Goal: Task Accomplishment & Management: Complete application form

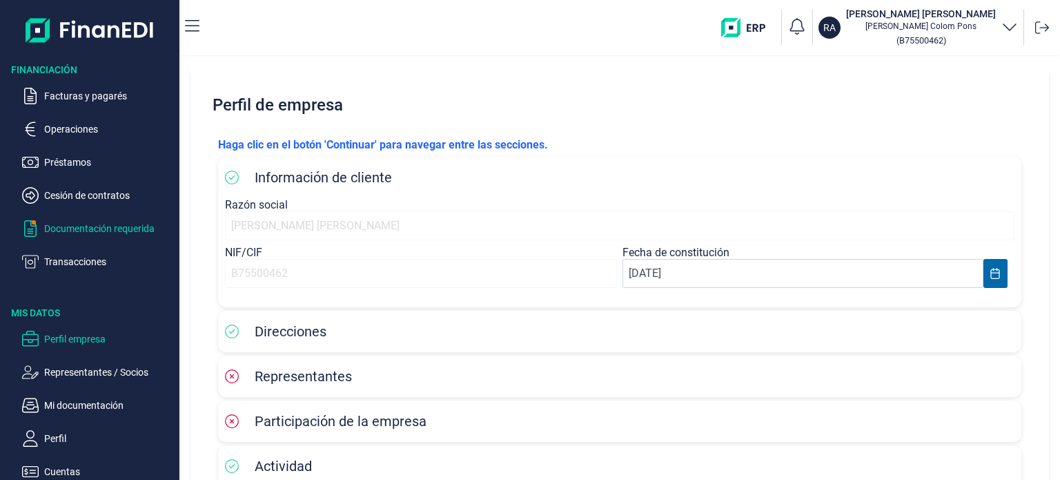
click at [98, 230] on p "Documentación requerida" at bounding box center [109, 228] width 130 height 17
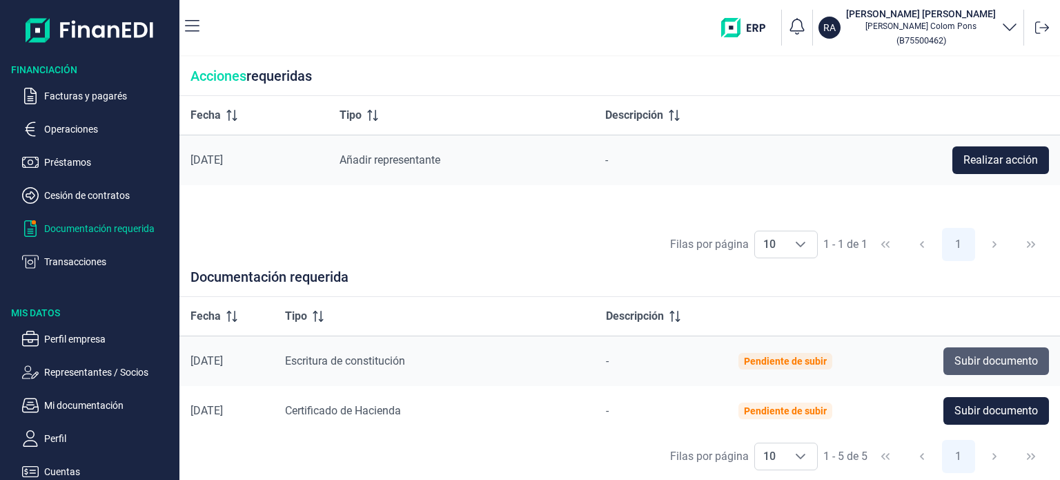
click at [1006, 361] on span "Subir documento" at bounding box center [995, 361] width 83 height 17
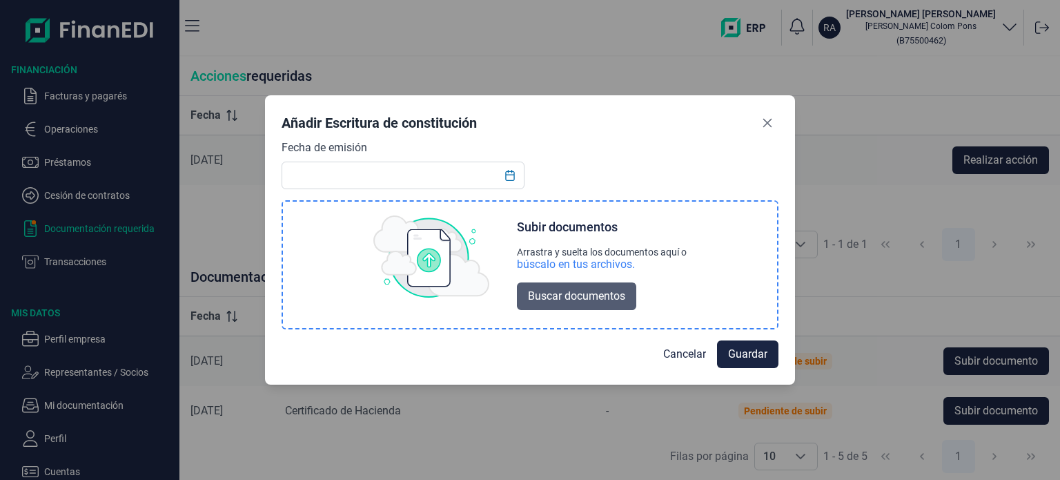
click at [602, 290] on span "Buscar documentos" at bounding box center [576, 296] width 97 height 17
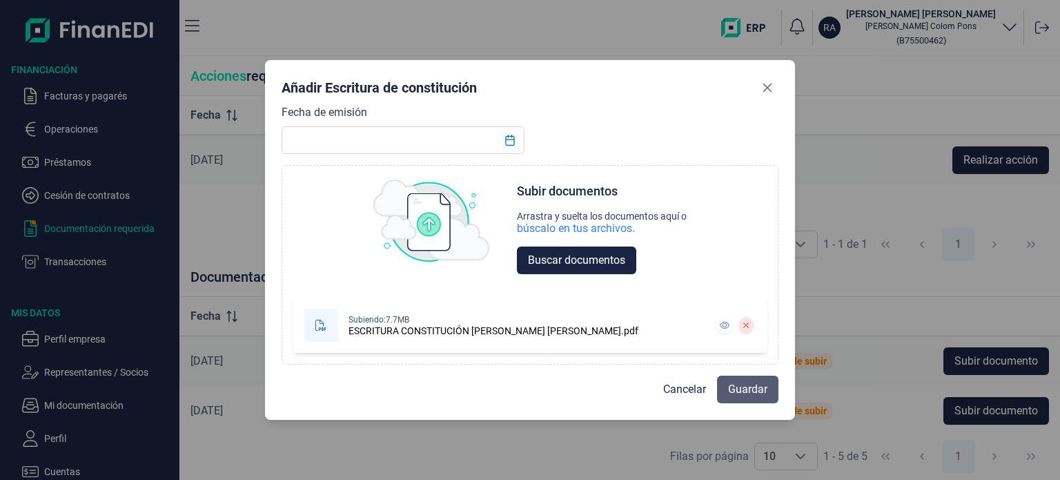
click at [748, 388] on span "Guardar" at bounding box center [747, 389] width 39 height 17
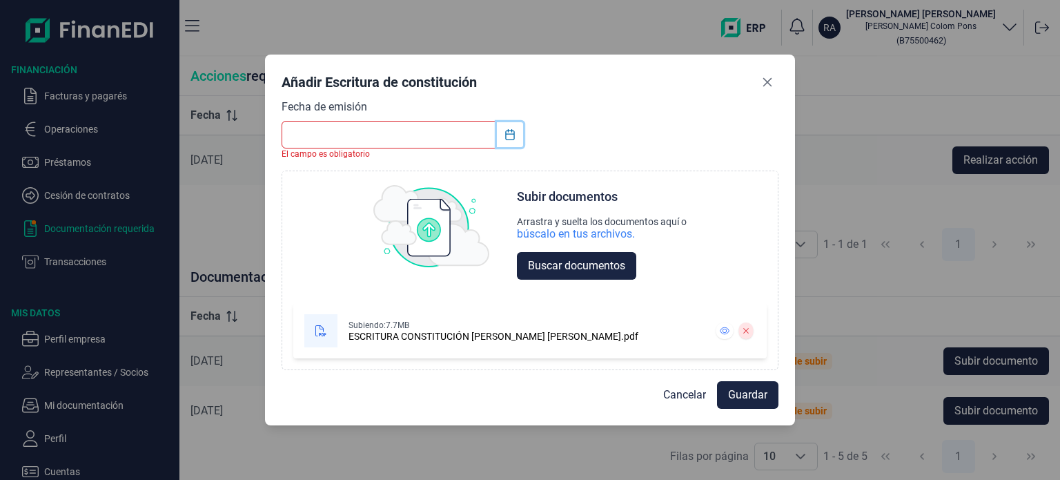
click at [504, 131] on icon "Choose Date" at bounding box center [509, 134] width 11 height 11
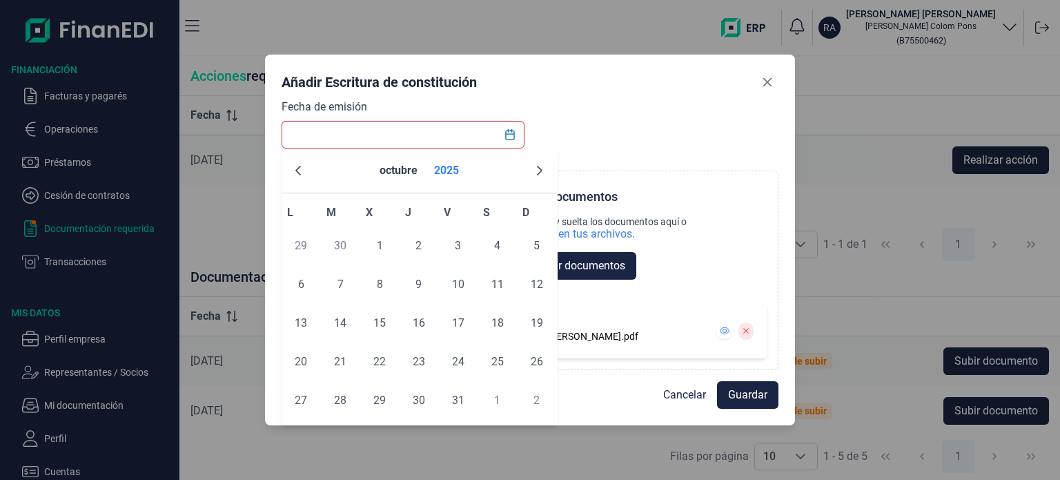
click at [444, 166] on button "2025" at bounding box center [446, 170] width 36 height 33
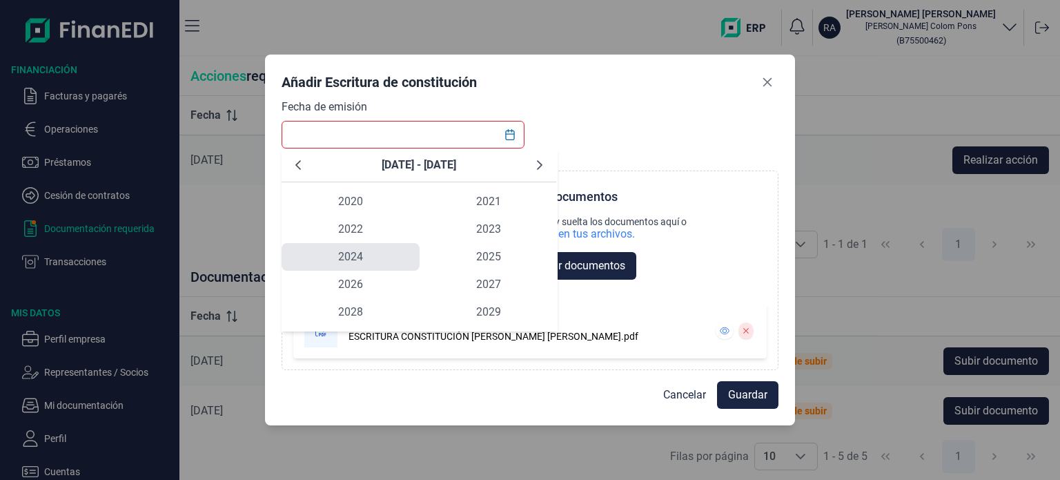
click at [372, 249] on span "2024" at bounding box center [350, 257] width 138 height 28
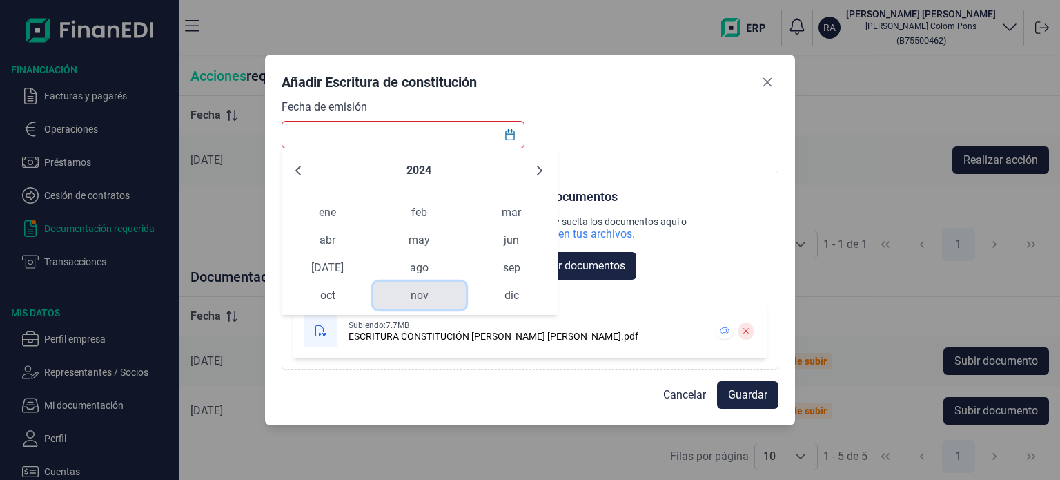
click at [423, 295] on span "nov" at bounding box center [419, 295] width 92 height 28
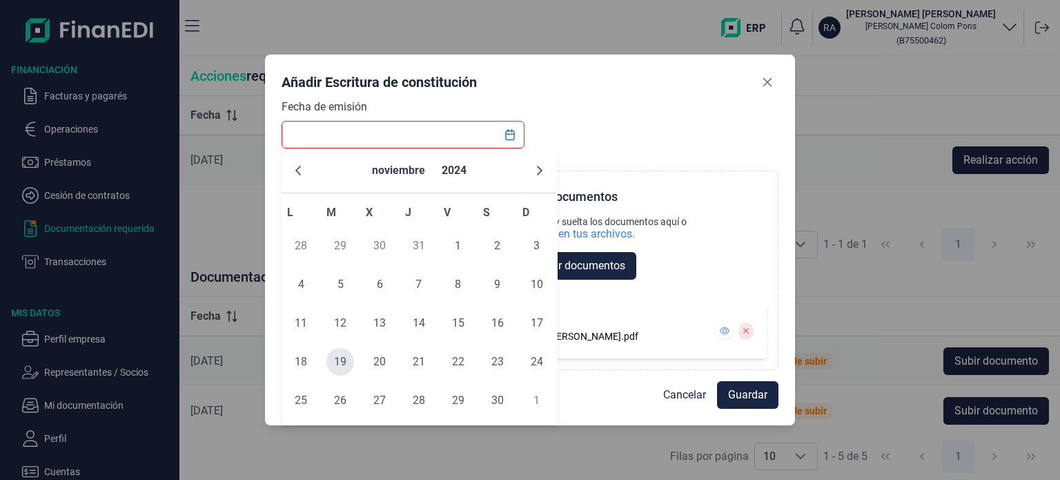
click at [337, 361] on span "19" at bounding box center [340, 362] width 28 height 28
type input "[DATE]"
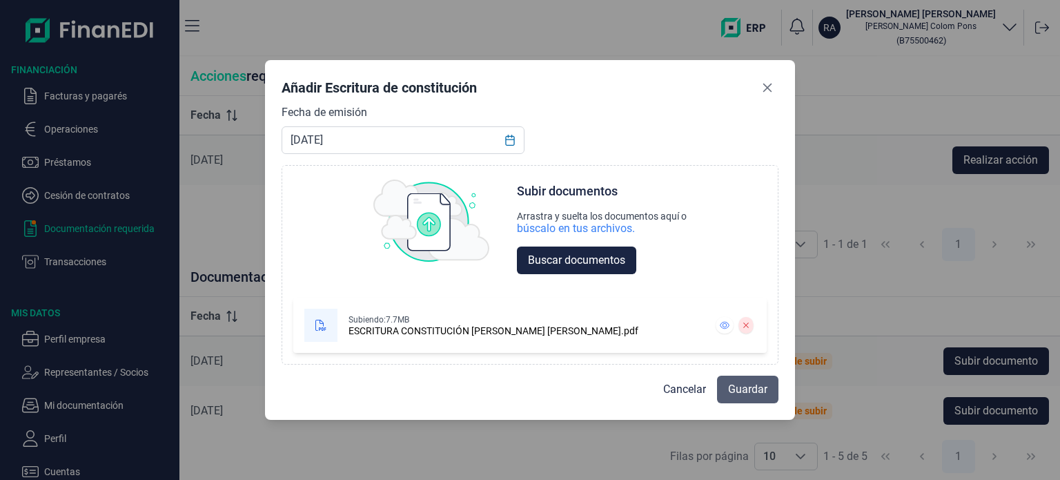
click at [747, 382] on span "Guardar" at bounding box center [747, 389] width 39 height 17
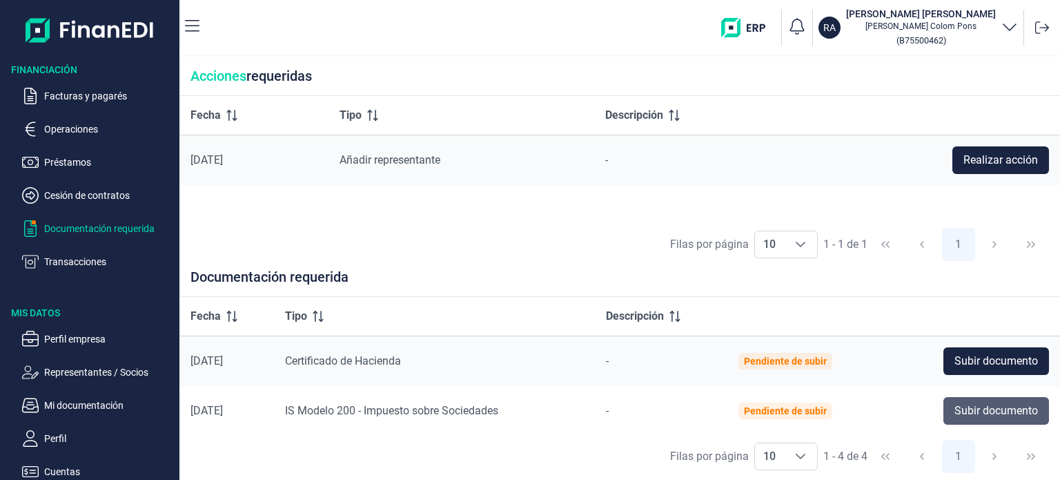
click at [958, 413] on span "Subir documento" at bounding box center [995, 410] width 83 height 17
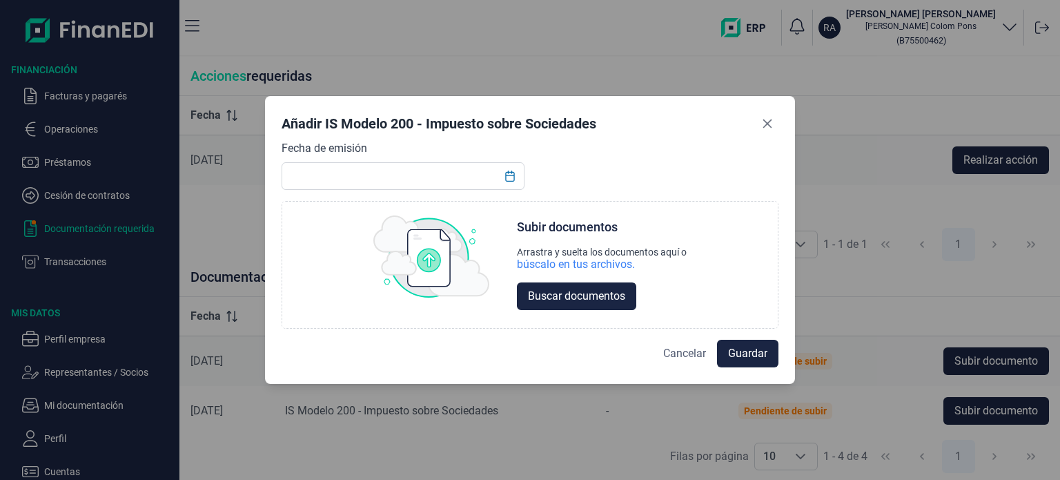
click at [695, 354] on span "Cancelar" at bounding box center [684, 353] width 43 height 17
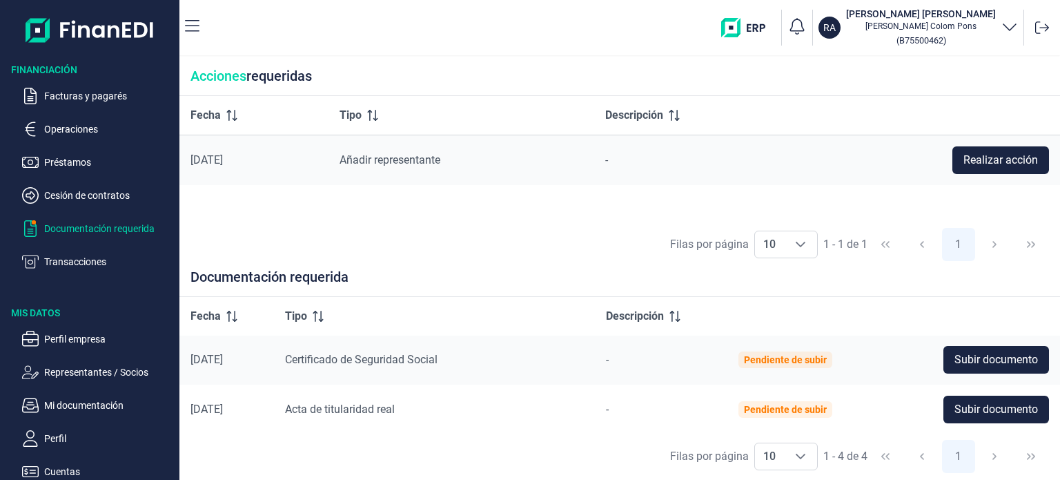
scroll to position [101, 0]
